Goal: Task Accomplishment & Management: Complete application form

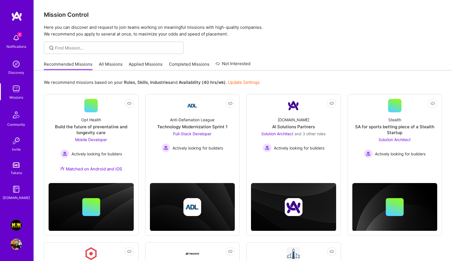
click at [17, 34] on span "5" at bounding box center [19, 34] width 4 height 4
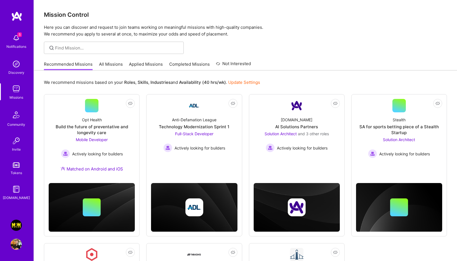
click at [249, 57] on div "5 5 Notifications Discovery Missions Community Invite Tokens [DOMAIN_NAME] [PER…" at bounding box center [228, 195] width 457 height 390
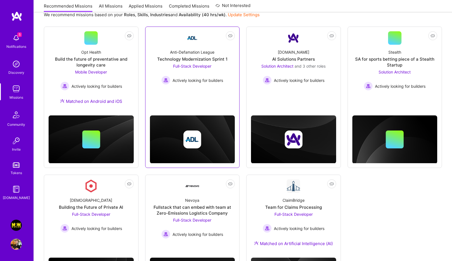
scroll to position [130, 0]
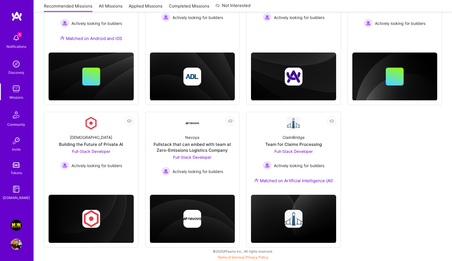
click at [13, 224] on img at bounding box center [16, 225] width 11 height 11
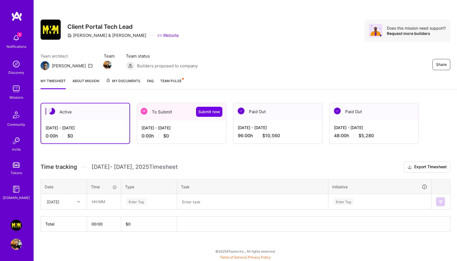
click at [169, 107] on div "To Submit Submit now" at bounding box center [181, 111] width 89 height 17
click at [166, 109] on div "To Submit Submit now" at bounding box center [181, 111] width 89 height 17
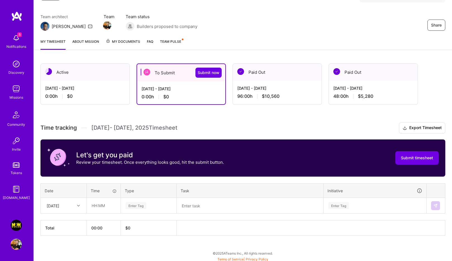
scroll to position [41, 0]
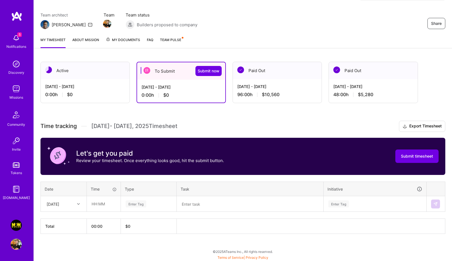
click at [146, 203] on div "Enter Tag" at bounding box center [136, 203] width 21 height 9
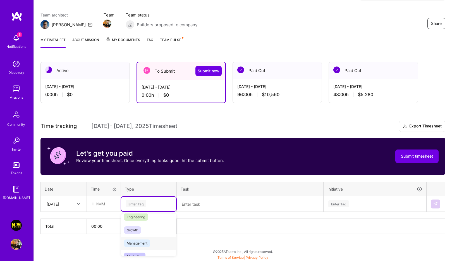
scroll to position [44, 0]
click at [142, 217] on span "Engineering" at bounding box center [136, 217] width 24 height 8
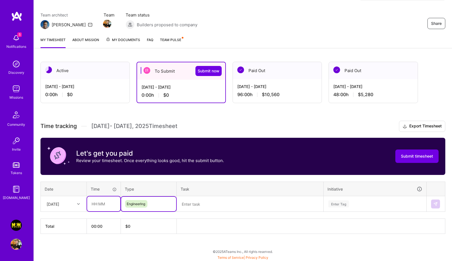
click at [102, 206] on input "text" at bounding box center [103, 203] width 33 height 15
type input "08:00"
click at [201, 205] on textarea at bounding box center [250, 204] width 146 height 15
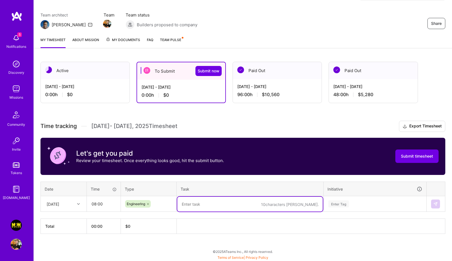
paste textarea "Resolved critical production deployment issue where [DOMAIN_NAME] was stuck on …"
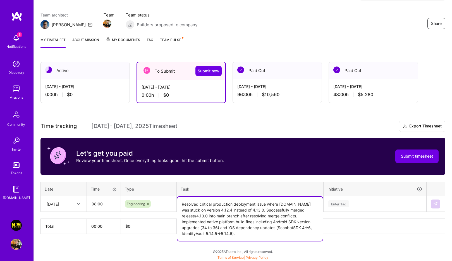
click at [205, 203] on textarea "Resolved critical production deployment issue where [DOMAIN_NAME] was stuck on …" at bounding box center [250, 219] width 146 height 44
click at [217, 203] on textarea "Resolved a production deployment issue where [DOMAIN_NAME] was stuck on version…" at bounding box center [250, 219] width 146 height 44
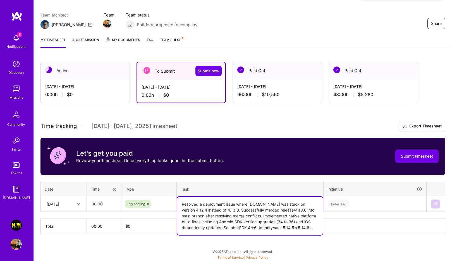
drag, startPoint x: 241, startPoint y: 210, endPoint x: 263, endPoint y: 217, distance: 23.9
click at [263, 217] on textarea "Resolved a deployment issue where [DOMAIN_NAME] was stuck on version 4.12.4 ins…" at bounding box center [250, 216] width 146 height 38
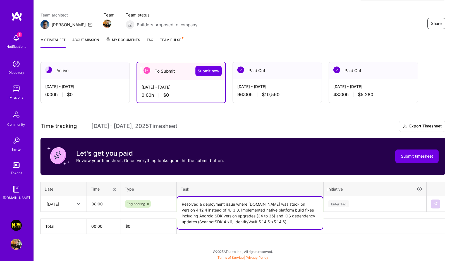
drag, startPoint x: 257, startPoint y: 216, endPoint x: 277, endPoint y: 216, distance: 20.1
click at [277, 216] on textarea "Resolved a deployment issue where [DOMAIN_NAME] was stuck on version 4.12.4 ins…" at bounding box center [250, 213] width 146 height 32
drag, startPoint x: 277, startPoint y: 223, endPoint x: 313, endPoint y: 210, distance: 38.4
click at [313, 210] on textarea "Resolved a deployment issue where [DOMAIN_NAME] was stuck on version 4.12.4 ins…" at bounding box center [250, 213] width 146 height 32
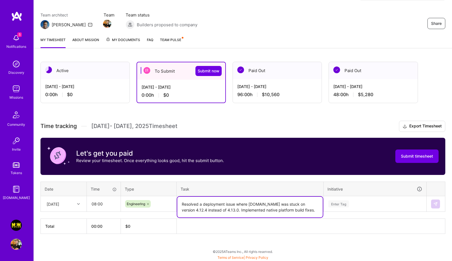
type textarea "Resolved a deployment issue where [DOMAIN_NAME] was stuck on version 4.12.4 ins…"
click at [341, 203] on div "Enter Tag" at bounding box center [339, 203] width 21 height 9
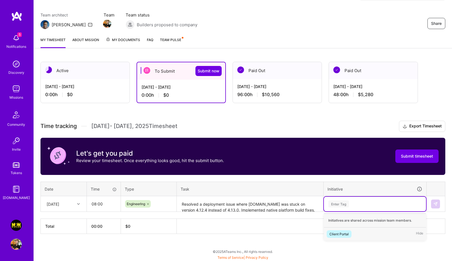
click at [345, 234] on div "Client Portal" at bounding box center [339, 234] width 19 height 6
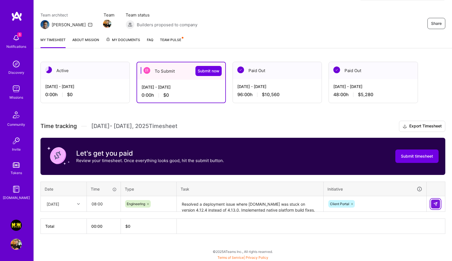
click at [435, 204] on img at bounding box center [436, 204] width 4 height 4
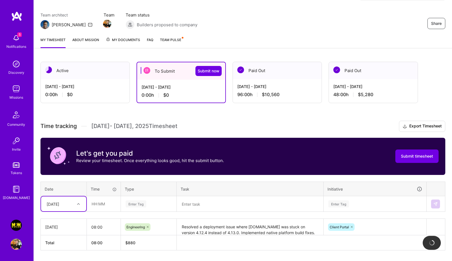
click at [59, 203] on div "Select is focused ,type to refine list, press Down to open the menu, [DATE]" at bounding box center [63, 203] width 45 height 15
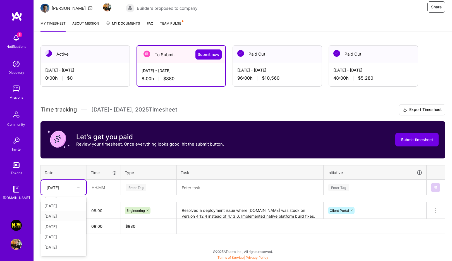
scroll to position [0, 0]
click at [65, 203] on div "[DATE]" at bounding box center [63, 203] width 45 height 10
click at [70, 190] on div "[DATE]" at bounding box center [59, 187] width 31 height 9
click at [63, 225] on div "[DATE]" at bounding box center [63, 224] width 45 height 10
click at [106, 189] on input "text" at bounding box center [103, 187] width 33 height 15
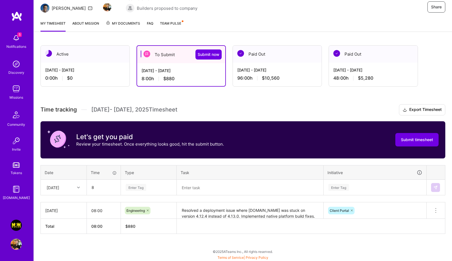
type input "08:00"
click at [59, 186] on div "[DATE]" at bounding box center [53, 187] width 13 height 6
click at [58, 225] on div "[DATE]" at bounding box center [63, 224] width 45 height 10
click at [94, 188] on input "08:00" at bounding box center [103, 187] width 33 height 15
click at [72, 187] on div "[DATE]" at bounding box center [59, 187] width 31 height 9
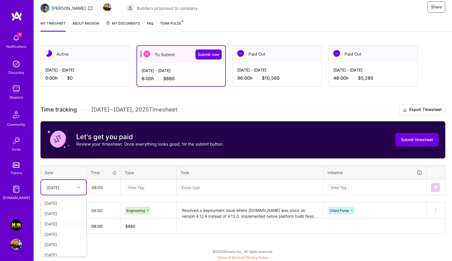
click at [56, 223] on div "[DATE]" at bounding box center [63, 224] width 45 height 10
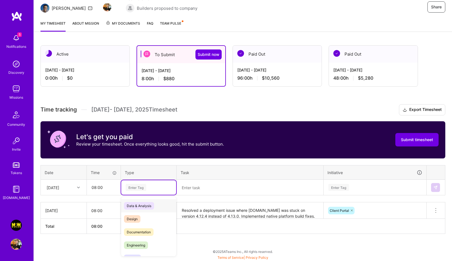
click at [129, 188] on div "Enter Tag" at bounding box center [136, 187] width 21 height 9
click at [145, 246] on span "Engineering" at bounding box center [136, 245] width 24 height 8
click at [206, 187] on textarea at bounding box center [250, 187] width 146 height 15
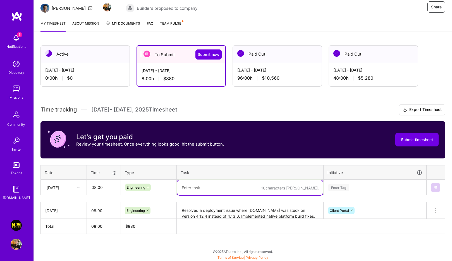
paste textarea "Analyzed [PERSON_NAME] operations performance data and identified significant o…"
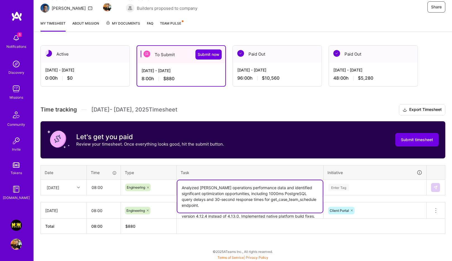
paste textarea "Deployed [PERSON_NAME] release and addressed user signup flow issues preventing…"
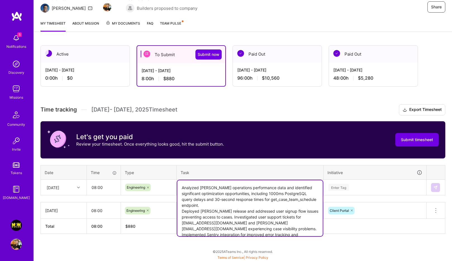
drag, startPoint x: 291, startPoint y: 216, endPoint x: 166, endPoint y: 217, distance: 125.4
click at [166, 217] on div "Time tracking [DATE] - [DATE] Timesheet Export Timesheet Let's get you paid Rev…" at bounding box center [243, 169] width 405 height 130
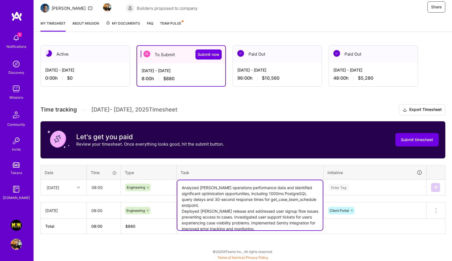
type textarea "Analyzed [PERSON_NAME] operations performance data and identified significant o…"
click at [361, 185] on div "Enter Tag" at bounding box center [375, 187] width 94 height 7
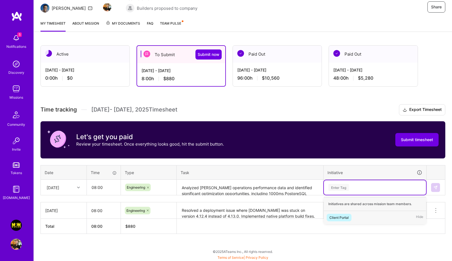
click at [345, 216] on div "Client Portal" at bounding box center [339, 218] width 19 height 6
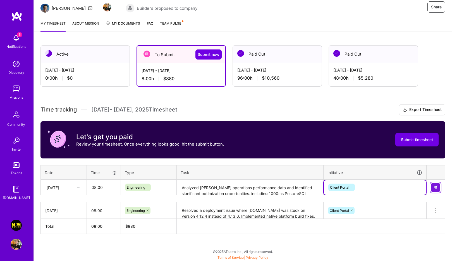
click at [437, 187] on img at bounding box center [436, 187] width 4 height 4
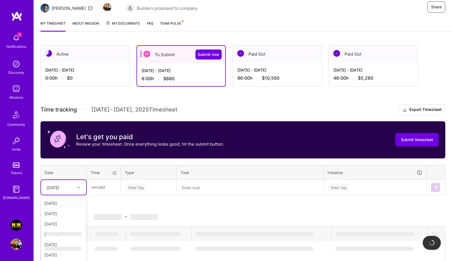
click at [63, 189] on div "option [DATE], selected. option [DATE] focused, 1 of 15. 14 results available. …" at bounding box center [63, 187] width 45 height 15
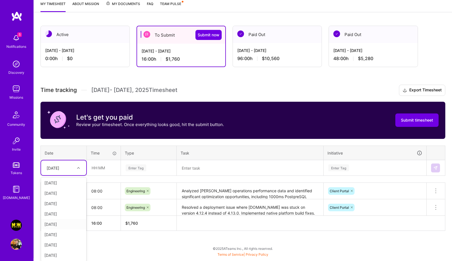
scroll to position [1, 0]
click at [62, 215] on div "[DATE]" at bounding box center [63, 213] width 45 height 10
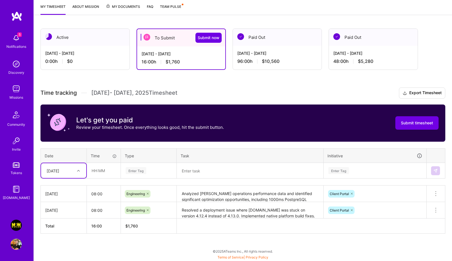
scroll to position [74, 0]
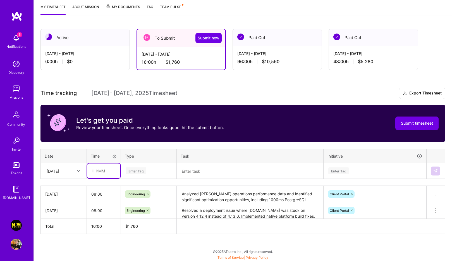
click at [105, 170] on input "text" at bounding box center [103, 170] width 33 height 15
type input "08:00"
click at [134, 172] on div "Enter Tag" at bounding box center [136, 171] width 21 height 9
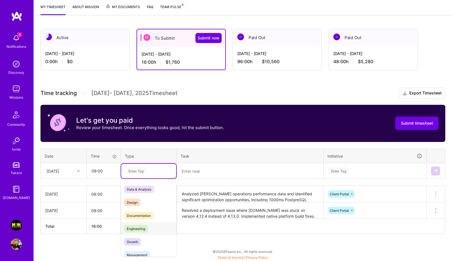
click at [139, 225] on span "Engineering" at bounding box center [136, 229] width 24 height 8
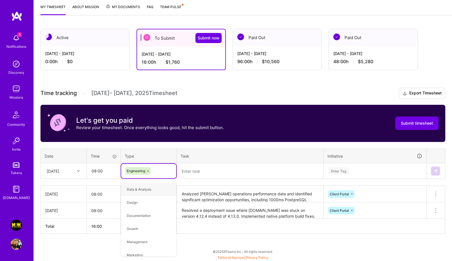
click at [205, 169] on textarea at bounding box center [250, 171] width 146 height 15
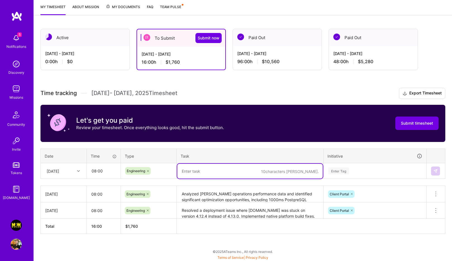
paste textarea "Resolved [PERSON_NAME] connection pool issues causing Redis connection limit er…"
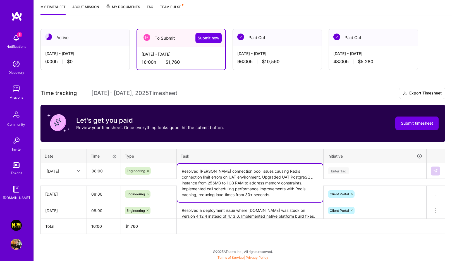
type textarea "Resolved [PERSON_NAME] connection pool issues causing Redis connection limit er…"
click at [205, 153] on th "Task" at bounding box center [250, 156] width 147 height 15
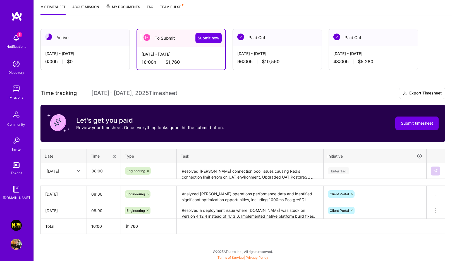
click at [338, 169] on div "Enter Tag" at bounding box center [339, 171] width 21 height 9
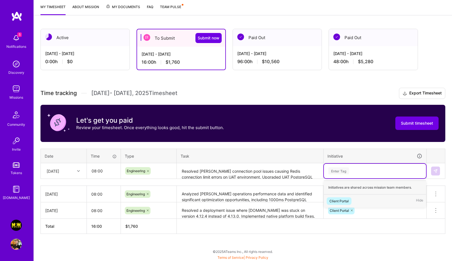
click at [343, 201] on div "Client Portal" at bounding box center [339, 201] width 19 height 6
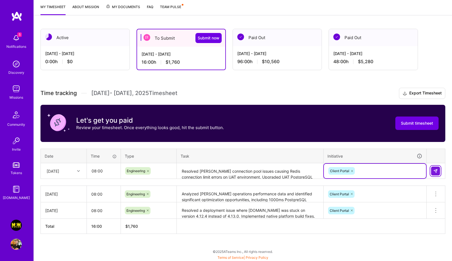
click at [437, 171] on img at bounding box center [436, 171] width 4 height 4
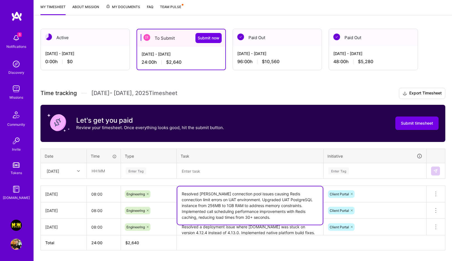
click at [224, 198] on textarea "Resolved [PERSON_NAME] connection pool issues causing Redis connection limit er…" at bounding box center [250, 205] width 146 height 38
click at [184, 167] on textarea at bounding box center [250, 171] width 146 height 15
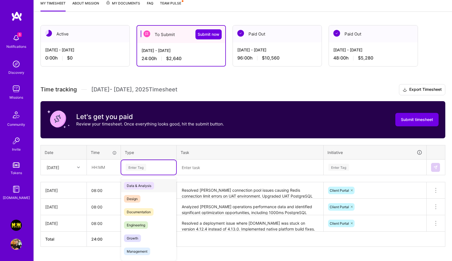
click at [135, 170] on div "Enter Tag" at bounding box center [148, 167] width 55 height 15
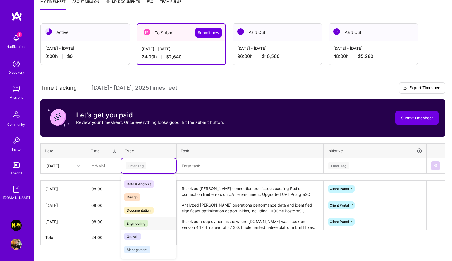
click at [138, 224] on span "Engineering" at bounding box center [136, 224] width 24 height 8
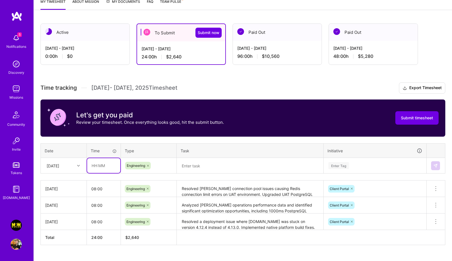
click at [97, 169] on input "text" at bounding box center [103, 165] width 33 height 15
type input "08:00"
click at [65, 168] on div "[DATE]" at bounding box center [59, 165] width 31 height 9
click at [63, 225] on div "[DATE]" at bounding box center [63, 223] width 45 height 10
click at [217, 160] on textarea at bounding box center [250, 165] width 146 height 15
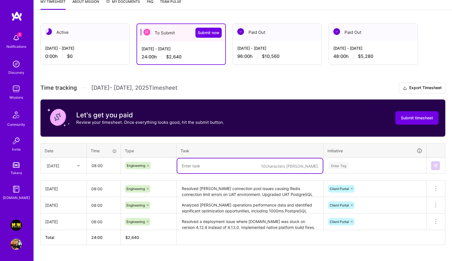
paste textarea "Investigated and documented critical document upload failure on UAT web (MMCP-3…"
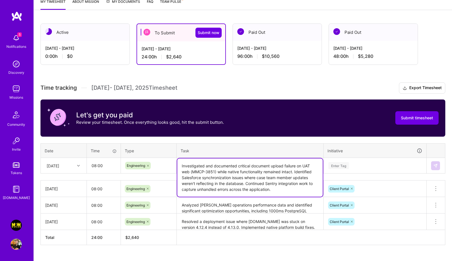
type textarea "Investigated and documented critical document upload failure on UAT web (MMCP-3…"
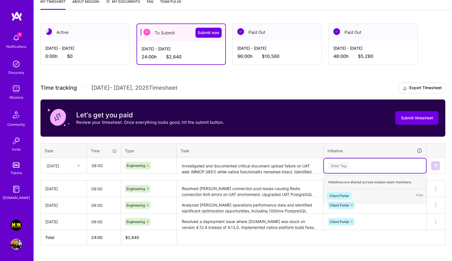
click at [340, 165] on div "Enter Tag" at bounding box center [339, 165] width 21 height 9
click at [347, 194] on div "Client Portal" at bounding box center [339, 196] width 19 height 6
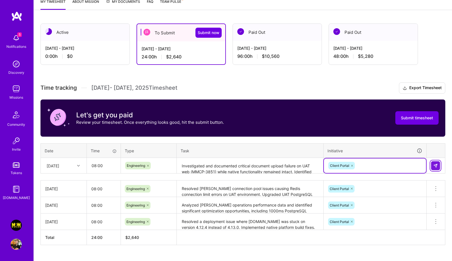
click at [438, 167] on button at bounding box center [435, 165] width 9 height 9
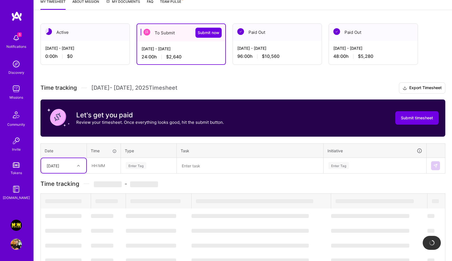
click at [59, 163] on div "[DATE]" at bounding box center [53, 166] width 13 height 6
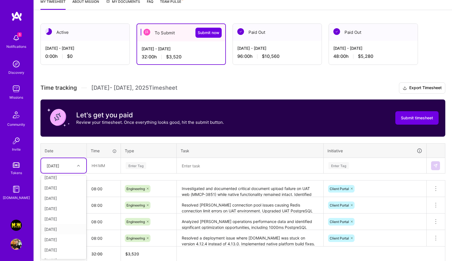
scroll to position [5, 0]
click at [70, 225] on div "[DATE]" at bounding box center [63, 228] width 45 height 10
click at [100, 162] on input "text" at bounding box center [103, 165] width 33 height 15
type input "08:00"
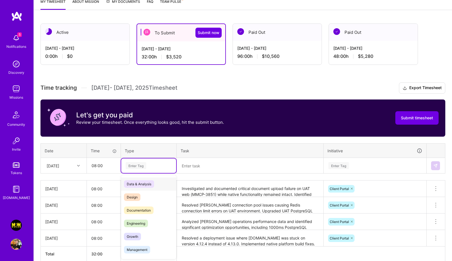
click at [147, 166] on div "Enter Tag" at bounding box center [148, 165] width 47 height 7
click at [139, 222] on span "Engineering" at bounding box center [136, 224] width 24 height 8
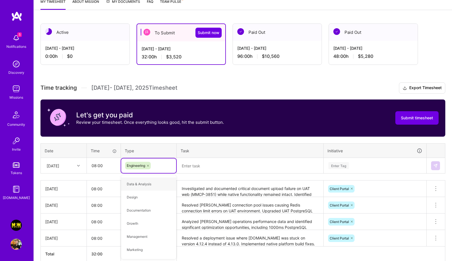
click at [216, 165] on textarea at bounding box center [250, 165] width 146 height 15
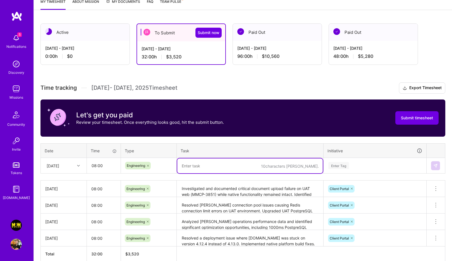
paste textarea "Fixed profile picture upload functionality and back button navigation issues ge…"
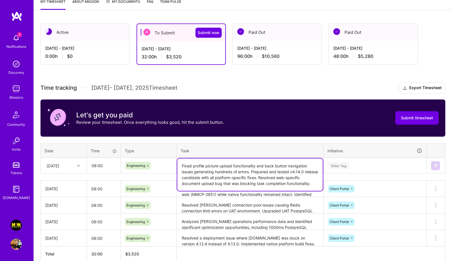
type textarea "Fixed profile picture upload functionality and back button navigation issues ge…"
click at [361, 167] on div "Enter Tag" at bounding box center [375, 165] width 94 height 7
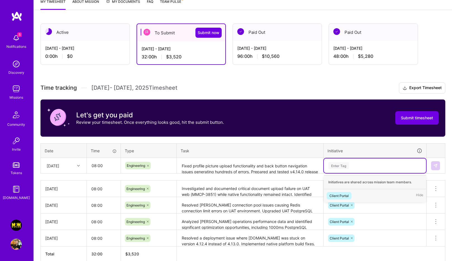
click at [353, 194] on div "Client Portal Hide" at bounding box center [375, 195] width 102 height 13
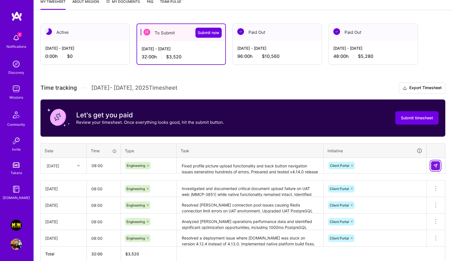
click at [433, 163] on button at bounding box center [435, 165] width 9 height 9
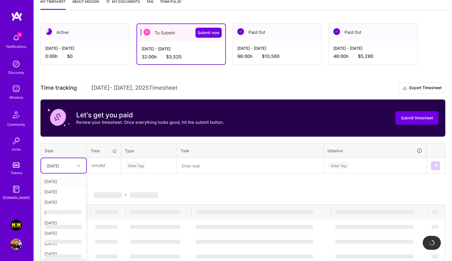
click at [72, 166] on div "[DATE]" at bounding box center [59, 165] width 31 height 9
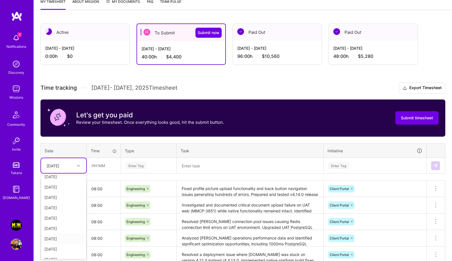
scroll to position [21, 0]
click at [62, 222] on div "[DATE]" at bounding box center [63, 222] width 45 height 10
click at [102, 164] on input "text" at bounding box center [103, 165] width 33 height 15
type input "08:00"
click at [130, 164] on div "Enter Tag" at bounding box center [136, 165] width 21 height 9
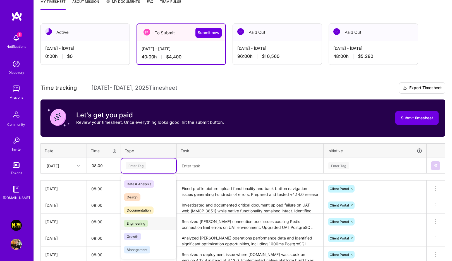
click at [147, 221] on span "Engineering" at bounding box center [136, 224] width 24 height 8
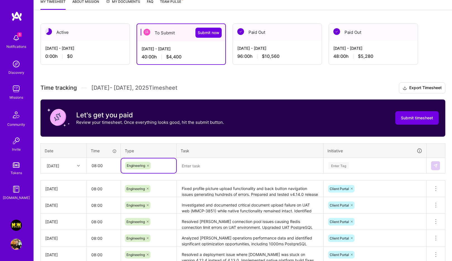
click at [209, 166] on textarea at bounding box center [250, 165] width 146 height 15
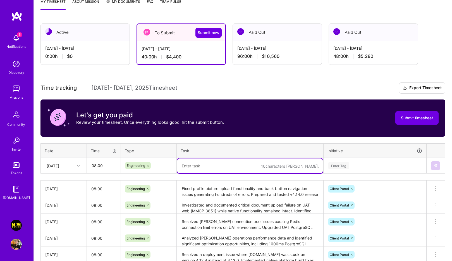
click at [201, 166] on textarea at bounding box center [250, 165] width 146 height 15
paste textarea "Completed final testing and validation for v4.14.0 release across all platforms…"
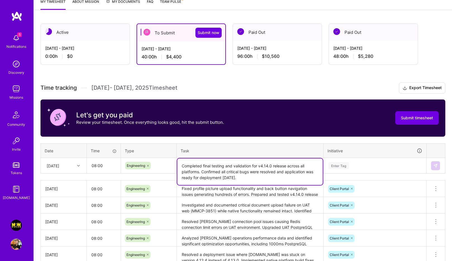
type textarea "Completed final testing and validation for v4.14.0 release across all platforms…"
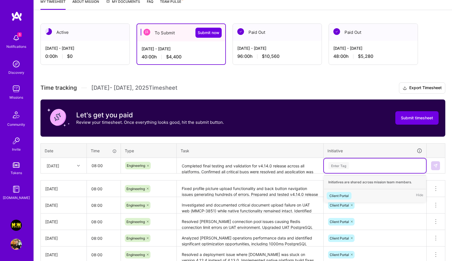
click at [344, 165] on div "Enter Tag" at bounding box center [339, 165] width 21 height 9
click at [344, 193] on div "Client Portal" at bounding box center [339, 196] width 19 height 6
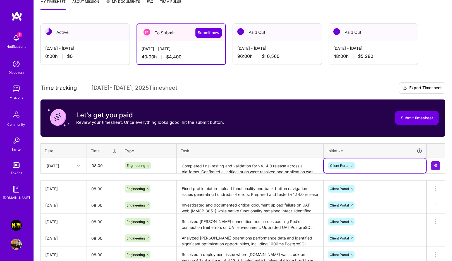
click at [442, 163] on td at bounding box center [436, 166] width 19 height 16
click at [435, 164] on img at bounding box center [436, 165] width 4 height 4
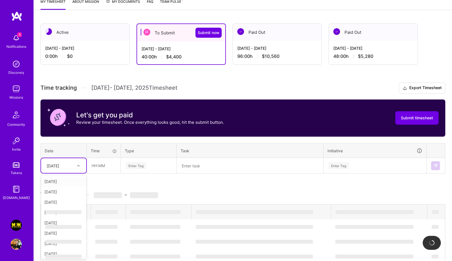
click at [70, 167] on div "[DATE]" at bounding box center [59, 165] width 31 height 9
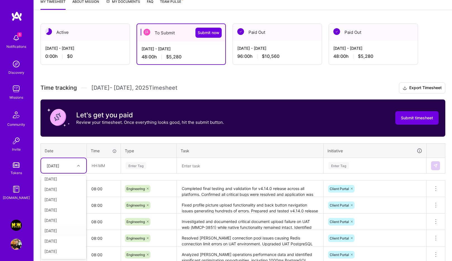
scroll to position [18, 0]
click at [65, 235] on div "[DATE]" at bounding box center [63, 236] width 45 height 10
click at [103, 164] on input "text" at bounding box center [103, 165] width 33 height 15
type input "08:00"
click at [38, 162] on div "Active [DATE] - [DATE] 0:00 h $0 To Submit Submit now [DATE] - [DATE] 48:00 h $…" at bounding box center [243, 169] width 419 height 305
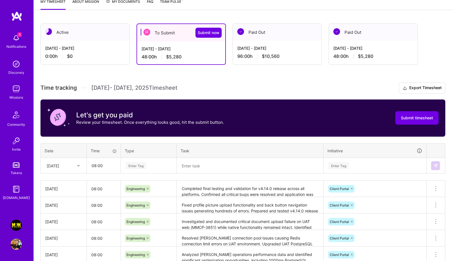
click at [58, 165] on div "[DATE]" at bounding box center [53, 166] width 13 height 6
click at [59, 240] on div "[DATE]" at bounding box center [63, 241] width 45 height 10
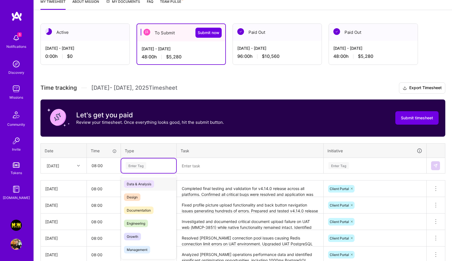
click at [144, 163] on div "Enter Tag" at bounding box center [136, 165] width 21 height 9
click at [137, 222] on span "Engineering" at bounding box center [136, 224] width 24 height 8
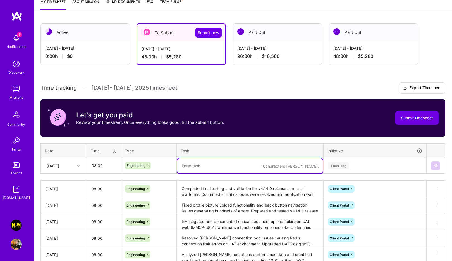
click at [200, 165] on textarea at bounding box center [250, 165] width 146 height 15
paste textarea "Implemented fix for "Check Back Later" screen navigation issue affecting new us…"
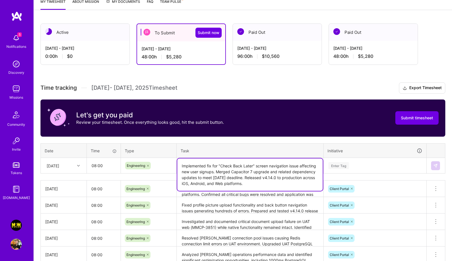
type textarea "Implemented fix for "Check Back Later" screen navigation issue affecting new us…"
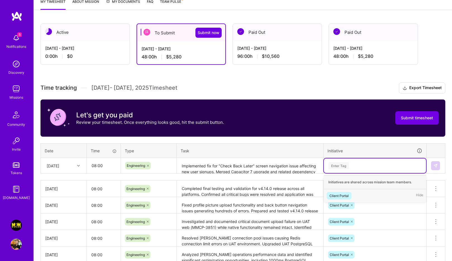
click at [368, 168] on div "Enter Tag" at bounding box center [375, 165] width 94 height 7
click at [345, 193] on div "Client Portal" at bounding box center [339, 196] width 19 height 6
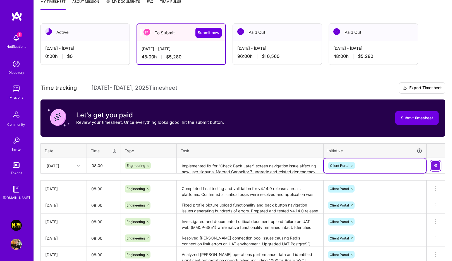
click at [436, 166] on img at bounding box center [436, 165] width 4 height 4
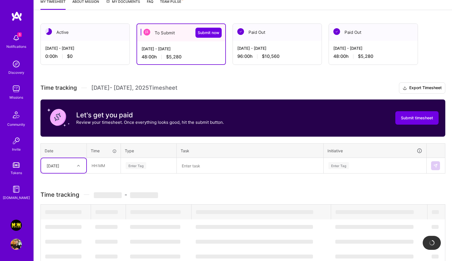
click at [58, 168] on div "[DATE]" at bounding box center [59, 165] width 31 height 9
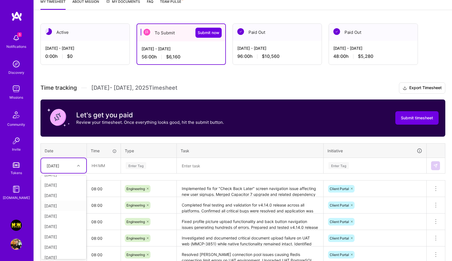
scroll to position [61, 0]
click at [65, 224] on div "[DATE]" at bounding box center [63, 223] width 45 height 10
click at [106, 168] on input "text" at bounding box center [103, 165] width 33 height 15
click at [117, 163] on input "text" at bounding box center [103, 165] width 33 height 15
type input "08:00"
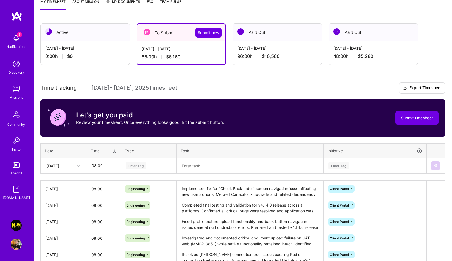
click at [149, 166] on div "Enter Tag" at bounding box center [148, 165] width 47 height 7
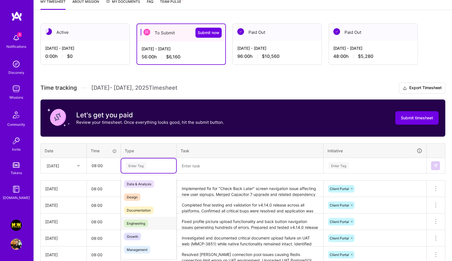
click at [140, 221] on span "Engineering" at bounding box center [136, 224] width 24 height 8
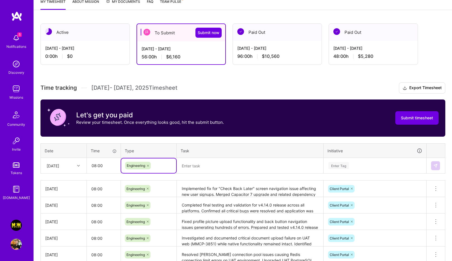
click at [211, 171] on textarea at bounding box center [250, 165] width 146 height 15
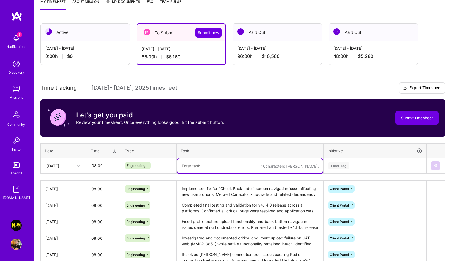
paste textarea "Continued work on [PERSON_NAME] backend to prevent duplicate signup records in …"
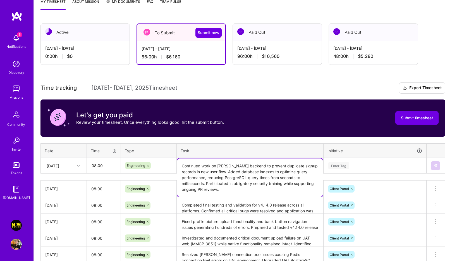
type textarea "Continued work on [PERSON_NAME] backend to prevent duplicate signup records in …"
click at [353, 165] on div "Enter Tag" at bounding box center [375, 165] width 94 height 7
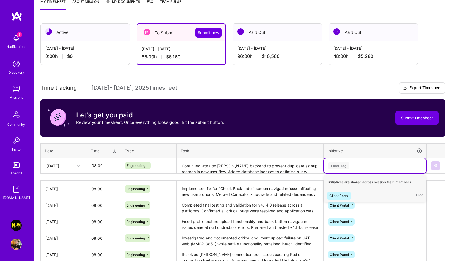
click at [347, 194] on div "Client Portal" at bounding box center [339, 196] width 19 height 6
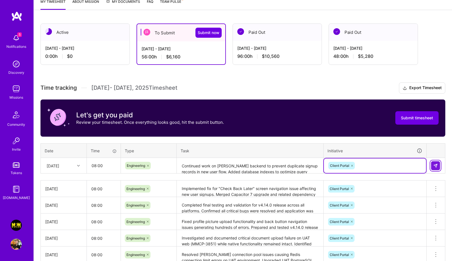
click at [436, 165] on img at bounding box center [436, 165] width 4 height 4
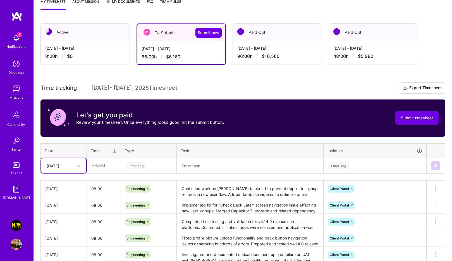
click at [59, 167] on div "[DATE]" at bounding box center [53, 166] width 13 height 6
click at [66, 236] on div "[DATE]" at bounding box center [63, 235] width 45 height 10
click at [102, 165] on input "text" at bounding box center [103, 165] width 33 height 15
type input "08:00"
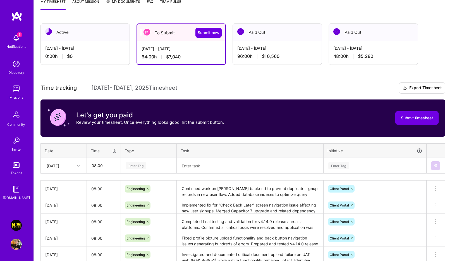
click at [151, 173] on td "Enter Tag" at bounding box center [149, 166] width 56 height 16
click at [146, 166] on div "Enter Tag" at bounding box center [136, 165] width 21 height 9
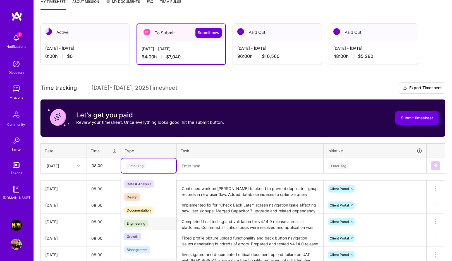
click at [138, 223] on span "Engineering" at bounding box center [136, 224] width 24 height 8
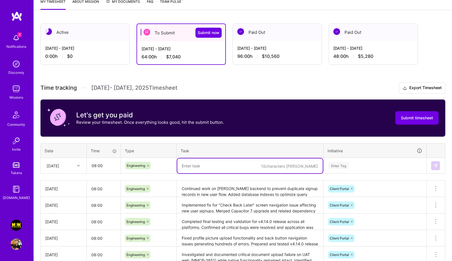
click at [237, 162] on textarea at bounding box center [250, 165] width 146 height 15
paste textarea "Deployed Phase 1 of user signup table removal to eliminate stuck user scenarios…"
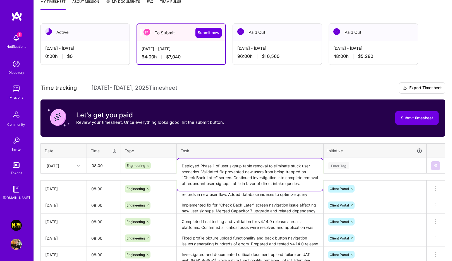
type textarea "Deployed Phase 1 of user signup table removal to eliminate stuck user scenarios…"
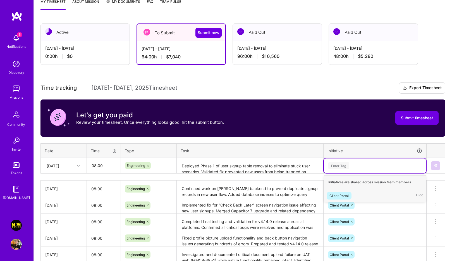
click at [353, 167] on div "Enter Tag" at bounding box center [375, 165] width 94 height 7
click at [337, 196] on div "Client Portal" at bounding box center [339, 196] width 19 height 6
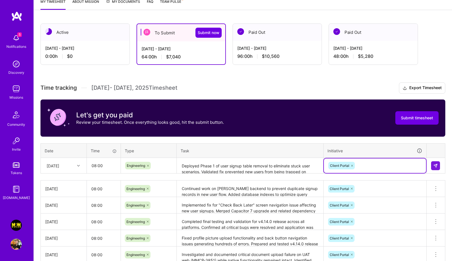
click at [442, 165] on td at bounding box center [436, 166] width 19 height 16
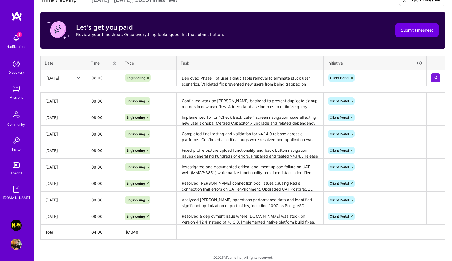
scroll to position [167, 0]
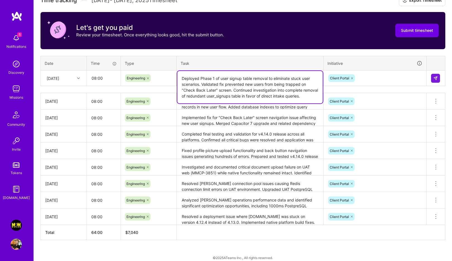
click at [286, 83] on textarea "Deployed Phase 1 of user signup table removal to eliminate stuck user scenarios…" at bounding box center [250, 87] width 146 height 32
click at [242, 92] on textarea "Deployed Phase 1 of user signup table removal to eliminate stuck user scenarios…" at bounding box center [250, 87] width 146 height 32
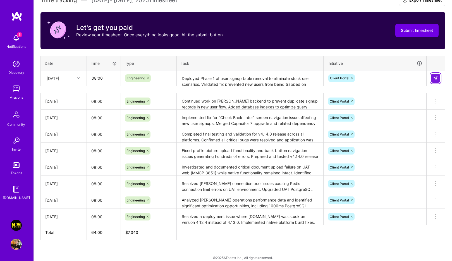
click at [436, 77] on img at bounding box center [436, 78] width 4 height 4
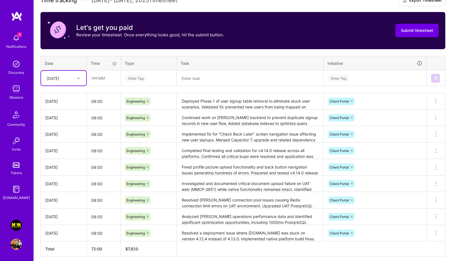
click at [71, 78] on div "[DATE]" at bounding box center [59, 77] width 31 height 9
click at [69, 153] on div "[DATE]" at bounding box center [63, 155] width 45 height 10
click at [106, 78] on input "text" at bounding box center [103, 78] width 33 height 15
type input "08:00"
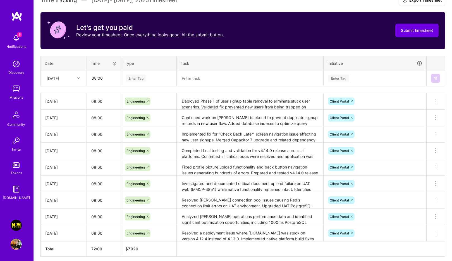
click at [146, 82] on div "Enter Tag" at bounding box center [148, 78] width 55 height 15
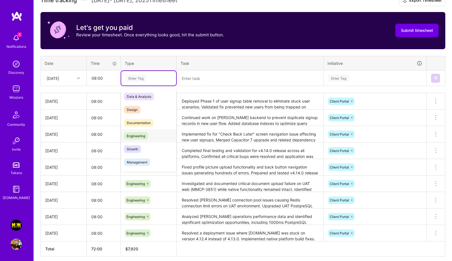
click at [137, 135] on span "Engineering" at bounding box center [136, 136] width 24 height 8
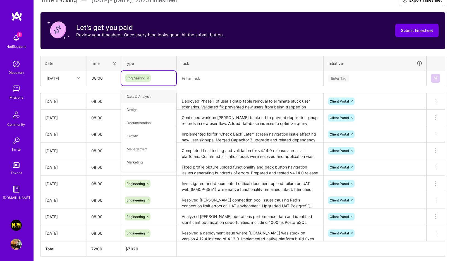
click at [341, 78] on div "Enter Tag" at bounding box center [339, 78] width 21 height 9
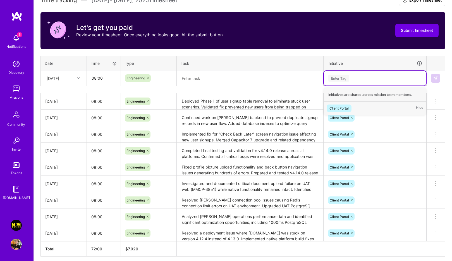
click at [339, 108] on div "Client Portal" at bounding box center [339, 108] width 19 height 6
click at [214, 77] on textarea at bounding box center [250, 78] width 146 height 15
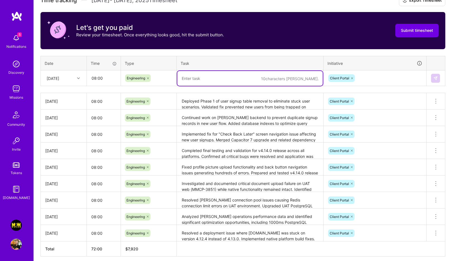
paste textarea "Identified and resolved authentication caching bugs affecting multiple user acc…"
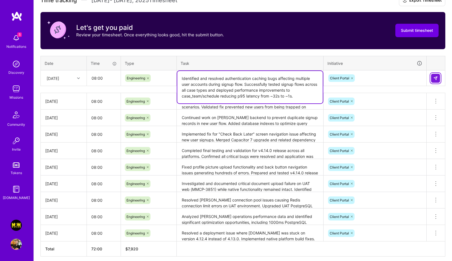
type textarea "Identified and resolved authentication caching bugs affecting multiple user acc…"
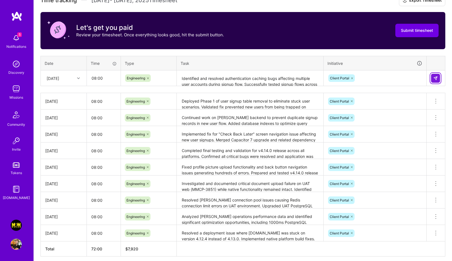
click at [439, 77] on button at bounding box center [435, 78] width 9 height 9
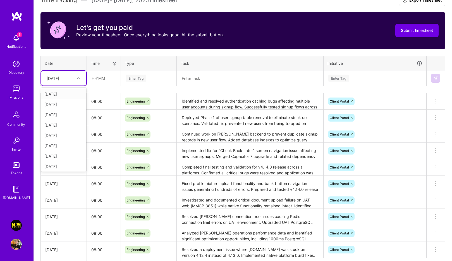
click at [58, 78] on div "[DATE]" at bounding box center [53, 78] width 13 height 6
click at [63, 163] on div "[DATE]" at bounding box center [63, 165] width 45 height 10
click at [104, 77] on input "text" at bounding box center [103, 78] width 33 height 15
type input "08:00"
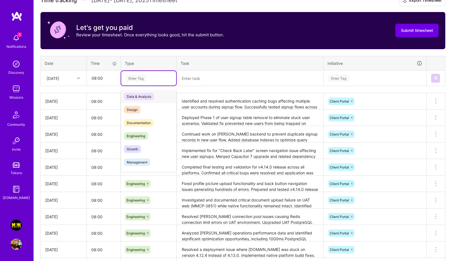
click at [148, 79] on div "Enter Tag" at bounding box center [148, 78] width 47 height 7
click at [146, 134] on span "Engineering" at bounding box center [136, 136] width 24 height 8
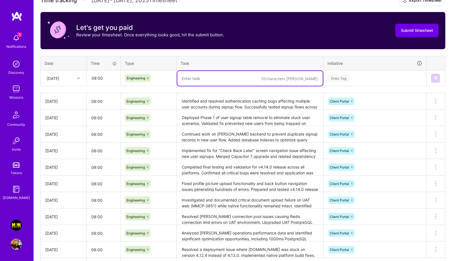
click at [222, 79] on textarea at bounding box center [250, 78] width 146 height 15
paste textarea "Completed migration of NotificationCenter to [PERSON_NAME]'s new notification r…"
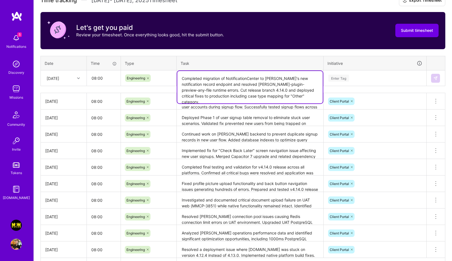
type textarea "Completed migration of NotificationCenter to [PERSON_NAME]'s new notification r…"
click at [350, 77] on div "Enter Tag" at bounding box center [375, 78] width 94 height 7
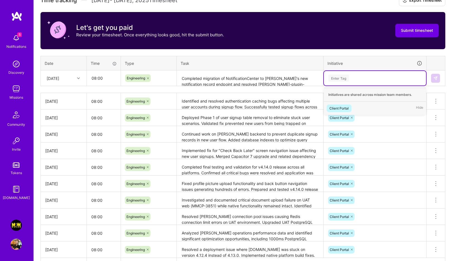
click at [352, 105] on div "Client Portal Hide" at bounding box center [375, 108] width 102 height 13
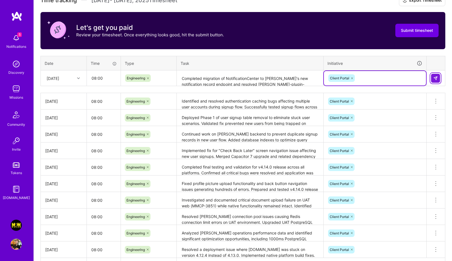
click at [438, 76] on img at bounding box center [436, 78] width 4 height 4
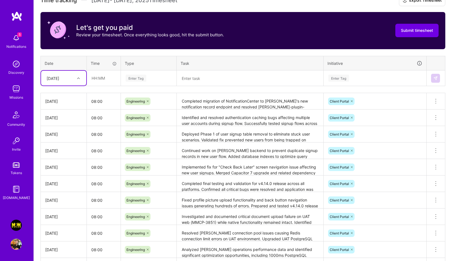
click at [231, 96] on textarea "Completed migration of NotificationCenter to [PERSON_NAME]'s new notification r…" at bounding box center [250, 101] width 146 height 15
click at [342, 93] on td "Client Portal" at bounding box center [375, 101] width 103 height 16
click at [240, 104] on textarea "Completed migration of NotificationCenter to [PERSON_NAME]'s new notification r…" at bounding box center [250, 102] width 146 height 16
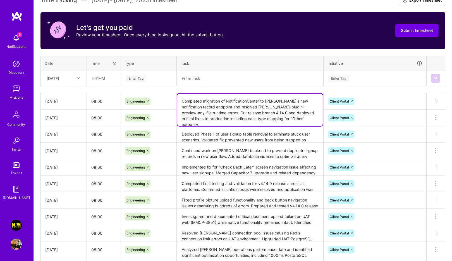
click at [317, 113] on textarea "Completed migration of NotificationCenter to [PERSON_NAME]'s new notification r…" at bounding box center [250, 110] width 146 height 32
drag, startPoint x: 316, startPoint y: 112, endPoint x: 314, endPoint y: 123, distance: 11.1
click at [314, 123] on textarea "Completed migration of NotificationCenter to [PERSON_NAME]'s new notification r…" at bounding box center [250, 110] width 146 height 32
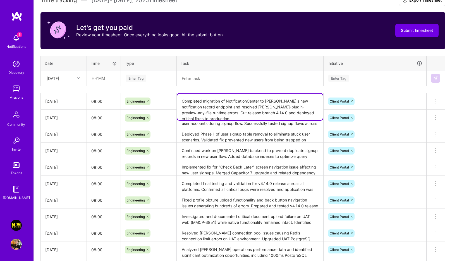
click at [301, 90] on div "Time tracking [DATE] - [DATE] Timesheet Export Timesheet Let's get you paid Rev…" at bounding box center [243, 142] width 405 height 294
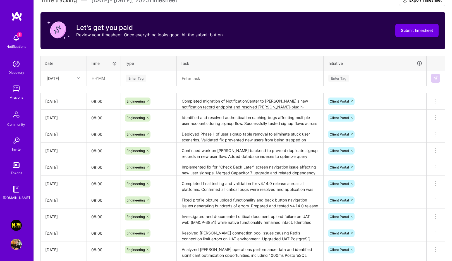
click at [291, 102] on textarea "Completed migration of NotificationCenter to [PERSON_NAME]'s new notification r…" at bounding box center [250, 102] width 146 height 16
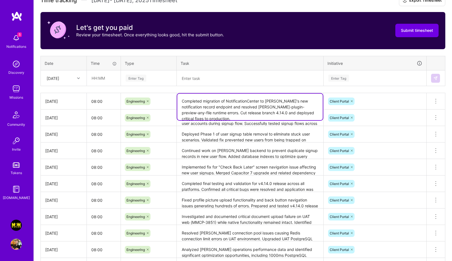
drag, startPoint x: 191, startPoint y: 111, endPoint x: 135, endPoint y: 87, distance: 61.2
click at [135, 87] on div "Time tracking [DATE] - [DATE] Timesheet Export Timesheet Let's get you paid Rev…" at bounding box center [243, 142] width 405 height 294
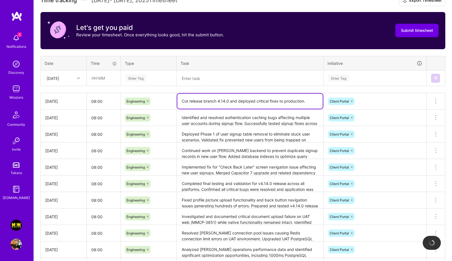
click at [257, 102] on textarea "Cut release branch 4.14.0 and deployed critical fixes to production." at bounding box center [250, 101] width 146 height 15
click at [242, 108] on textarea "Cut release branch 4.14.0 and deployed many [PERSON_NAME] critical fixes to pro…" at bounding box center [250, 104] width 146 height 21
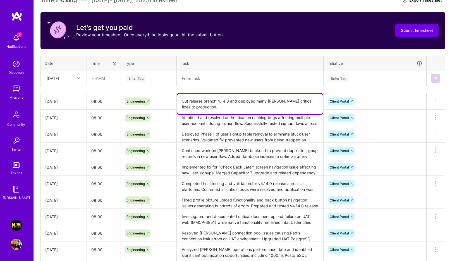
click at [182, 101] on textarea "Cut release branch 4.14.0 and deployed many [PERSON_NAME] critical fixes to pro…" at bounding box center [250, 104] width 146 height 21
drag, startPoint x: 205, startPoint y: 108, endPoint x: 306, endPoint y: 110, distance: 100.9
click at [306, 110] on textarea "Met with [PERSON_NAME] to discuss [PERSON_NAME] issues and mergedCut release br…" at bounding box center [250, 104] width 146 height 21
click at [233, 101] on textarea "Met with [PERSON_NAME] to discuss [PERSON_NAME] issues and mergedCut release br…" at bounding box center [250, 104] width 146 height 21
click at [268, 101] on textarea "Met with [PERSON_NAME] to discuss [PERSON_NAME] issues and mergedCut release br…" at bounding box center [250, 104] width 146 height 21
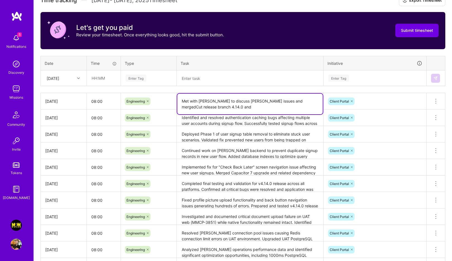
click at [268, 101] on textarea "Met with [PERSON_NAME] to discuss [PERSON_NAME] issues and mergedCut release br…" at bounding box center [250, 104] width 146 height 21
paste textarea "deployed many [PERSON_NAME] critical fixes to production."
click at [298, 100] on textarea "Met with [PERSON_NAME] to discuss [PERSON_NAME] issues and deployed many [PERSO…" at bounding box center [250, 104] width 146 height 21
drag, startPoint x: 211, startPoint y: 108, endPoint x: 219, endPoint y: 107, distance: 7.8
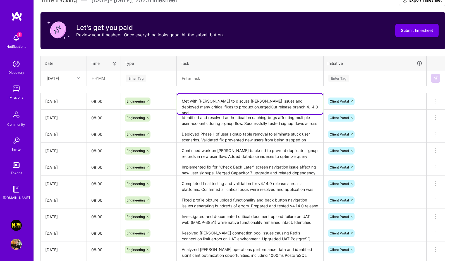
click at [219, 107] on textarea "Met with [PERSON_NAME] to discuss [PERSON_NAME] issues and deployed many critic…" at bounding box center [250, 104] width 146 height 21
click at [210, 106] on textarea "Met with [PERSON_NAME] to discuss [PERSON_NAME] issues and deployed many critic…" at bounding box center [250, 104] width 146 height 21
click at [211, 106] on textarea "Met with [PERSON_NAME] to discuss [PERSON_NAME] issues and deployed many critic…" at bounding box center [250, 104] width 146 height 21
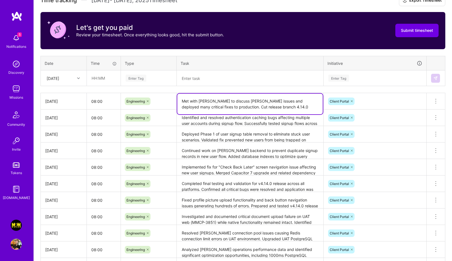
click at [211, 106] on textarea "Met with [PERSON_NAME] to discuss [PERSON_NAME] issues and deployed many critic…" at bounding box center [250, 104] width 146 height 21
type textarea "Met with [PERSON_NAME] to discuss [PERSON_NAME] issues and deployed many critic…"
click at [285, 90] on div "Time tracking [DATE] - [DATE] Timesheet Export Timesheet Let's get you paid Rev…" at bounding box center [243, 142] width 405 height 294
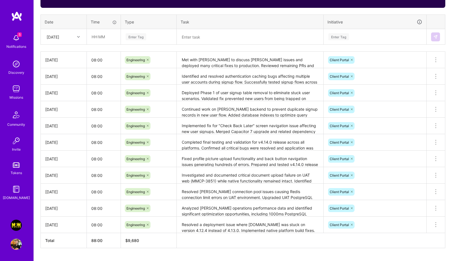
scroll to position [222, 0]
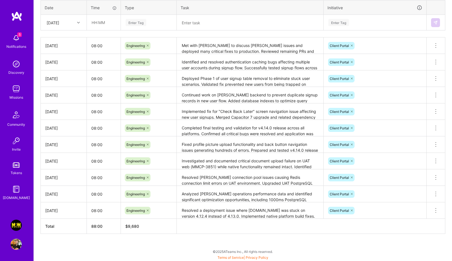
click at [61, 211] on div "[DATE]" at bounding box center [63, 211] width 37 height 6
click at [49, 193] on div "[DATE]" at bounding box center [63, 194] width 37 height 6
click at [52, 177] on div "[DATE]" at bounding box center [63, 178] width 37 height 6
click at [56, 163] on div "[DATE]" at bounding box center [63, 161] width 37 height 6
click at [57, 144] on div "[DATE]" at bounding box center [63, 145] width 37 height 6
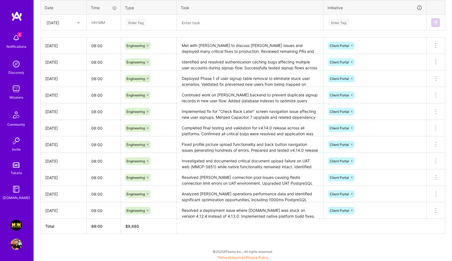
click at [57, 128] on div "[DATE]" at bounding box center [63, 128] width 37 height 6
click at [49, 111] on div "[DATE]" at bounding box center [63, 112] width 37 height 6
click at [53, 96] on div "[DATE]" at bounding box center [63, 95] width 37 height 6
drag, startPoint x: 53, startPoint y: 79, endPoint x: 53, endPoint y: 76, distance: 3.4
click at [53, 79] on div "[DATE]" at bounding box center [63, 79] width 37 height 6
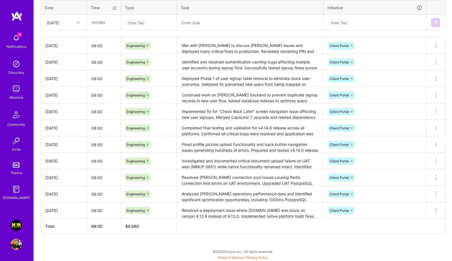
click at [53, 61] on div "[DATE]" at bounding box center [63, 62] width 37 height 6
click at [54, 47] on div "[DATE]" at bounding box center [63, 46] width 37 height 6
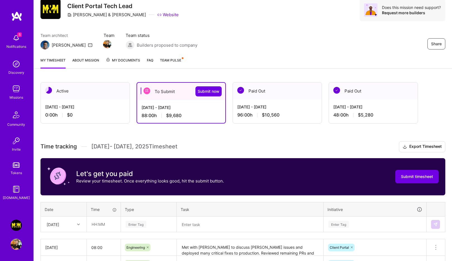
scroll to position [25, 0]
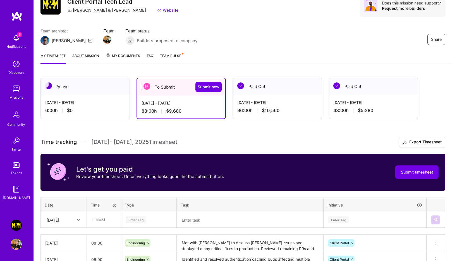
click at [248, 113] on div "[DATE] - [DATE] 96:00 h $10,560" at bounding box center [277, 106] width 89 height 23
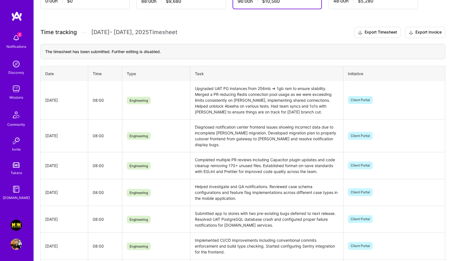
scroll to position [0, 0]
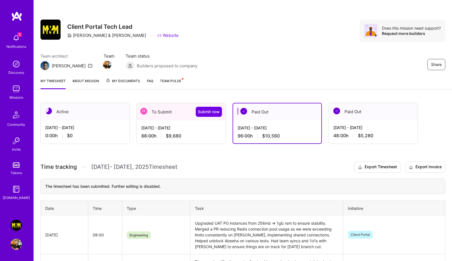
click at [199, 137] on div "88:00 h $9,680" at bounding box center [181, 136] width 80 height 6
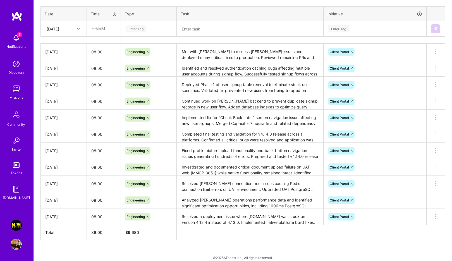
scroll to position [206, 0]
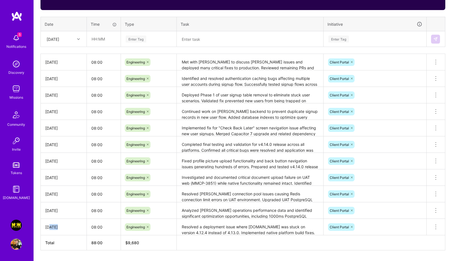
drag, startPoint x: 60, startPoint y: 226, endPoint x: 88, endPoint y: 227, distance: 27.7
click at [89, 227] on tr "[DATE] 08:00 Engineering Resolved a deployment issue where [DOMAIN_NAME] was st…" at bounding box center [243, 227] width 405 height 16
click at [47, 222] on td "[DATE]" at bounding box center [64, 227] width 46 height 16
drag, startPoint x: 47, startPoint y: 209, endPoint x: 47, endPoint y: 203, distance: 5.9
click at [47, 209] on div "[DATE]" at bounding box center [63, 211] width 37 height 6
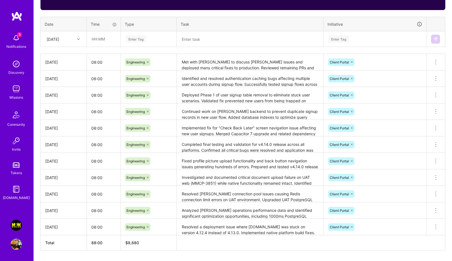
click at [50, 192] on div "[DATE]" at bounding box center [63, 194] width 37 height 6
click at [56, 177] on div "[DATE]" at bounding box center [63, 178] width 37 height 6
click at [57, 160] on div "[DATE]" at bounding box center [63, 161] width 37 height 6
click at [56, 142] on div "[DATE]" at bounding box center [63, 145] width 37 height 6
drag, startPoint x: 70, startPoint y: 127, endPoint x: 101, endPoint y: 131, distance: 30.7
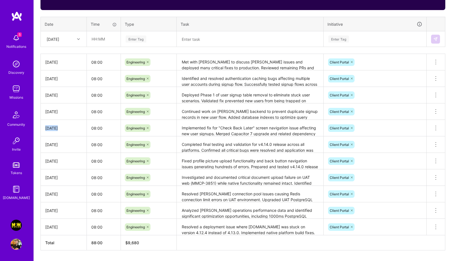
click at [101, 131] on tr "[DATE] 08:00 Engineering Implemented fix for "Check Back Later" screen navigati…" at bounding box center [243, 128] width 405 height 16
click at [53, 110] on div "[DATE]" at bounding box center [63, 112] width 37 height 6
click at [58, 94] on div "[DATE]" at bounding box center [63, 95] width 37 height 6
click at [58, 75] on td "[DATE]" at bounding box center [64, 78] width 46 height 16
click at [55, 59] on div "[DATE]" at bounding box center [63, 62] width 37 height 6
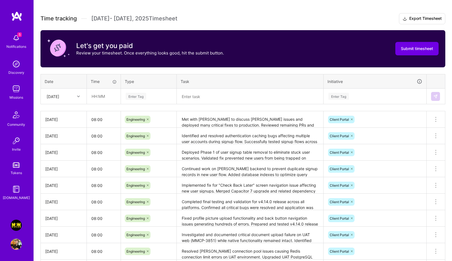
scroll to position [127, 0]
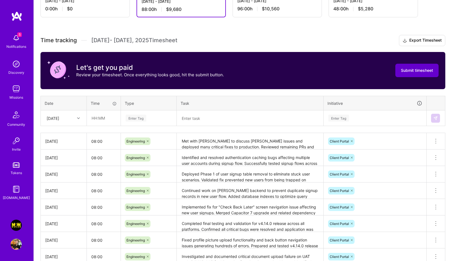
click at [425, 70] on span "Submit timesheet" at bounding box center [417, 71] width 32 height 6
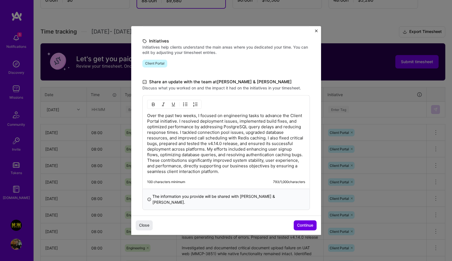
scroll to position [136, 0]
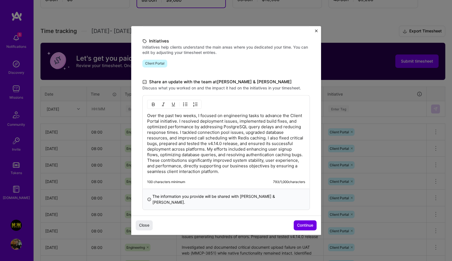
click at [247, 116] on p "Over the past two weeks, I focused on engineering tasks to advance the Client P…" at bounding box center [226, 143] width 158 height 61
click at [242, 150] on p "Over the past two weeks, I focused on engineering and leadership tasks to advan…" at bounding box center [226, 143] width 158 height 61
click at [191, 174] on p "Over the past two weeks, I focused on engineering and leadership tasks to advan…" at bounding box center [226, 143] width 158 height 61
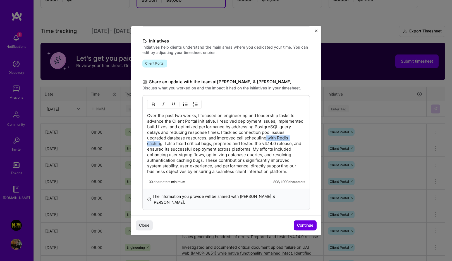
drag, startPoint x: 183, startPoint y: 144, endPoint x: 291, endPoint y: 138, distance: 108.0
click at [291, 138] on p "Over the past two weeks, I focused on engineering and leadership tasks to advan…" at bounding box center [226, 143] width 158 height 61
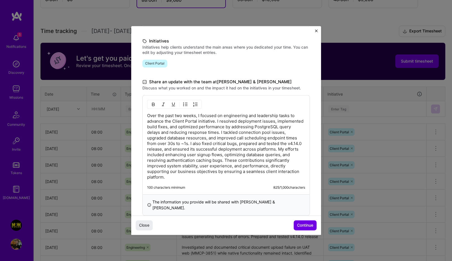
click at [194, 145] on p "Over the past two weeks, I focused on engineering and leadership tasks to advan…" at bounding box center [226, 146] width 158 height 67
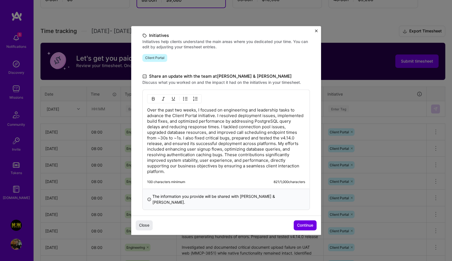
click at [211, 139] on p "Over the past two weeks, I focused on engineering and leadership tasks to advan…" at bounding box center [226, 140] width 158 height 67
click at [168, 139] on p "Over the past two weeks, I focused on engineering and leadership tasks to advan…" at bounding box center [226, 140] width 158 height 67
click at [246, 151] on p "Over the past two weeks, I focused on engineering and leadership tasks to advan…" at bounding box center [226, 140] width 158 height 67
click at [177, 138] on p "Over the past two weeks, I focused on engineering and leadership tasks to advan…" at bounding box center [226, 140] width 158 height 67
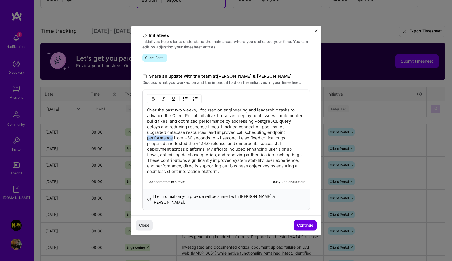
click at [177, 138] on p "Over the past two weeks, I focused on engineering and leadership tasks to advan…" at bounding box center [226, 140] width 158 height 67
click at [210, 149] on p "Over the past two weeks, I focused on engineering and leadership tasks to advan…" at bounding box center [226, 140] width 158 height 67
click at [254, 170] on p "Over the past two weeks, I focused on engineering and leadership tasks to advan…" at bounding box center [226, 140] width 158 height 67
click at [206, 151] on p "Over the past two weeks, I focused on engineering and leadership tasks to advan…" at bounding box center [226, 140] width 158 height 67
click at [242, 172] on p "Over the past two weeks, I focused on engineering and leadership tasks to advan…" at bounding box center [226, 140] width 158 height 67
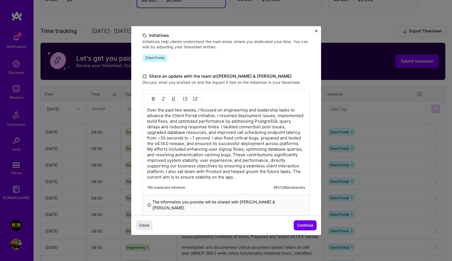
click at [227, 180] on p "Over the past two weeks, I focused on engineering and leadership tasks to advan…" at bounding box center [226, 143] width 158 height 73
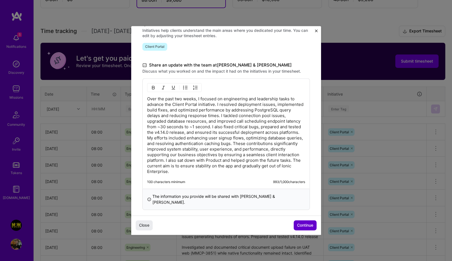
click at [307, 222] on button "Continue" at bounding box center [305, 225] width 23 height 10
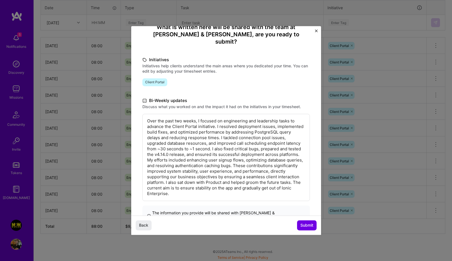
scroll to position [63, 0]
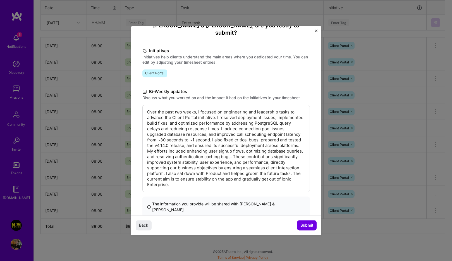
click at [251, 142] on p "Over the past two weeks, I focused on engineering and leadership tasks to advan…" at bounding box center [226, 148] width 158 height 78
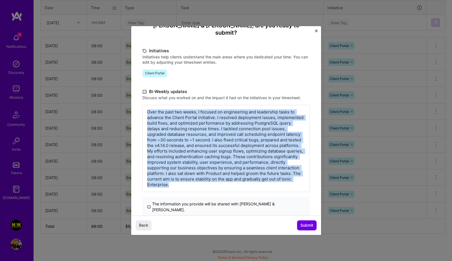
copy p "Over the past two weeks, I focused on engineering and leadership tasks to advan…"
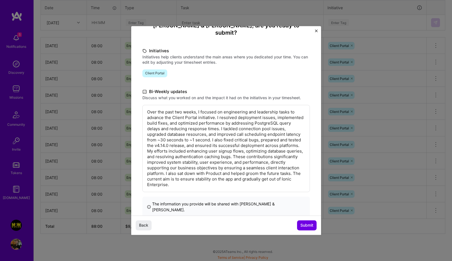
click at [263, 200] on div "The information you provide will be shared with [PERSON_NAME] & [PERSON_NAME] ." at bounding box center [226, 206] width 168 height 21
click at [309, 223] on span "Submit" at bounding box center [307, 226] width 13 height 6
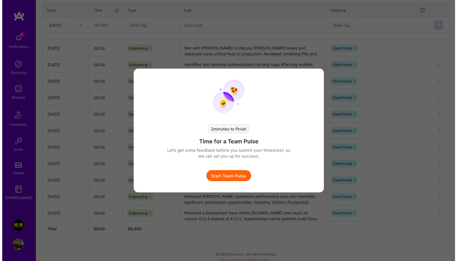
scroll to position [220, 0]
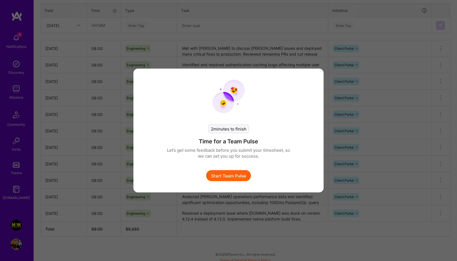
click at [236, 172] on button "Start Team Pulse" at bounding box center [228, 175] width 45 height 11
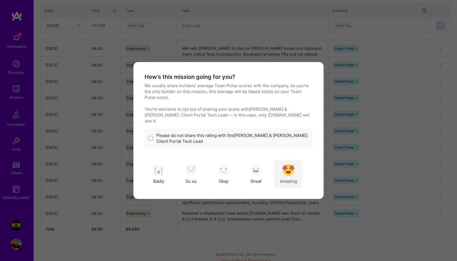
click at [290, 166] on img "modal" at bounding box center [288, 170] width 12 height 12
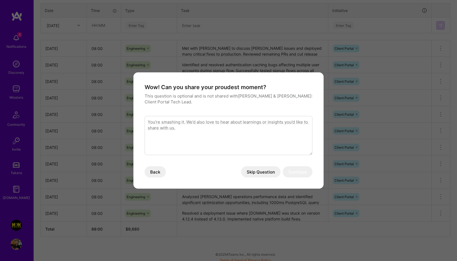
click at [272, 173] on button "Skip Question" at bounding box center [260, 171] width 39 height 11
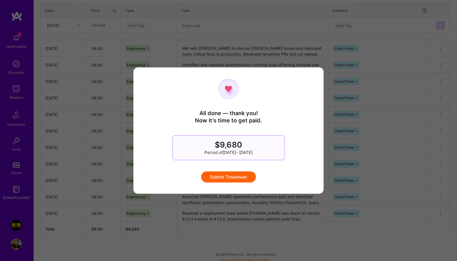
click at [236, 176] on button "Submit Timesheet" at bounding box center [228, 176] width 55 height 11
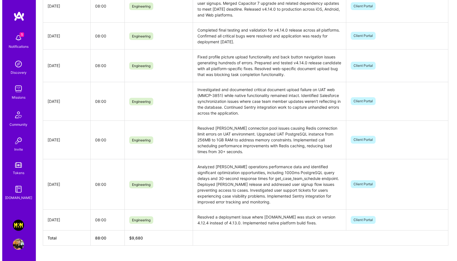
scroll to position [0, 0]
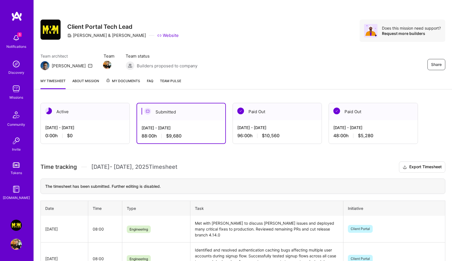
click at [12, 42] on img at bounding box center [16, 37] width 11 height 11
